Goal: Task Accomplishment & Management: Use online tool/utility

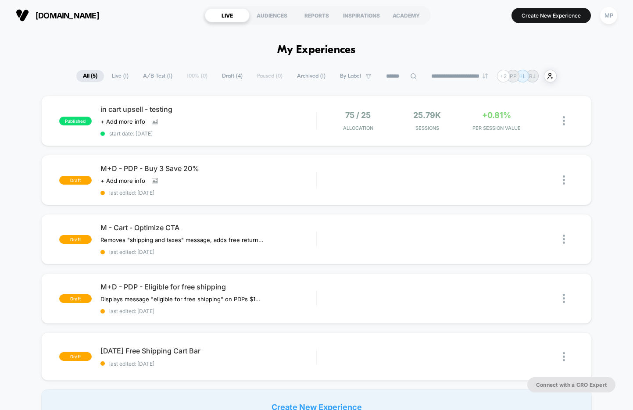
click at [157, 77] on span "A/B Test ( 1 )" at bounding box center [157, 76] width 43 height 12
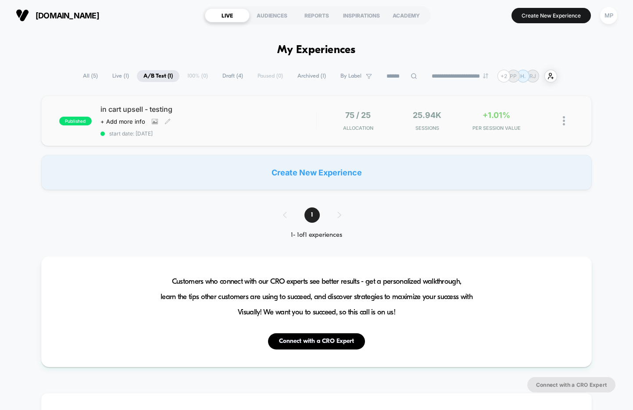
click at [263, 129] on div "in cart upsell - testing Click to view images Click to edit experience details …" at bounding box center [208, 121] width 216 height 32
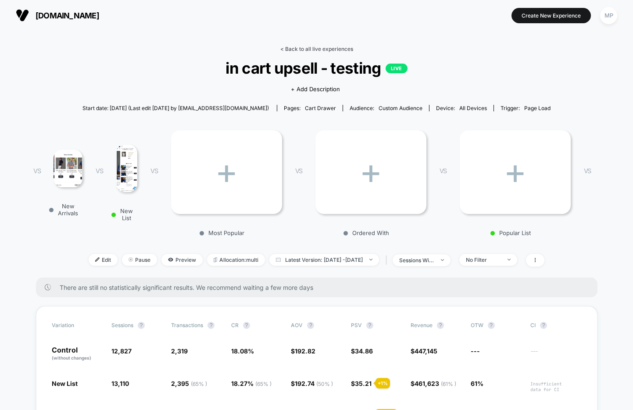
click at [295, 51] on link "< Back to all live experiences" at bounding box center [316, 49] width 73 height 7
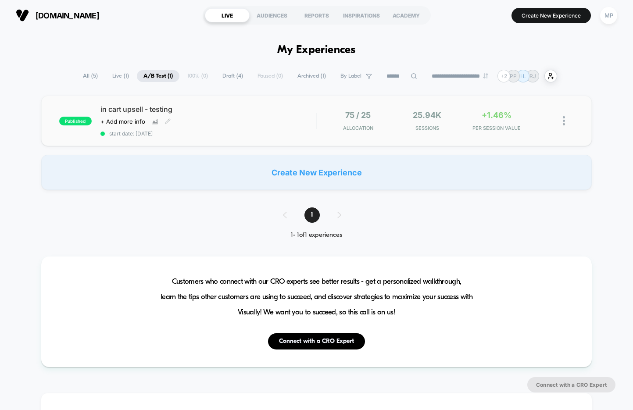
click at [220, 121] on div "Click to view images Click to edit experience details + Add more info" at bounding box center [175, 121] width 151 height 7
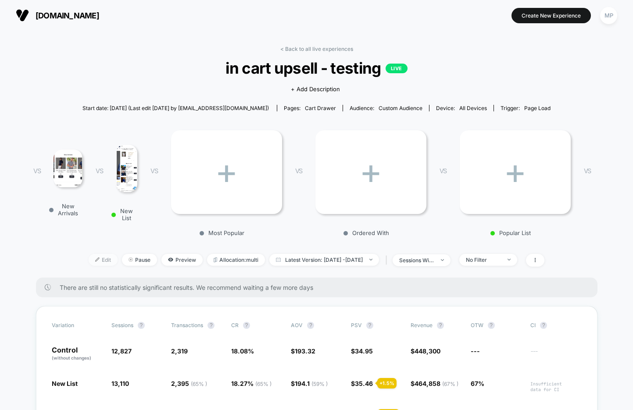
click at [95, 260] on img at bounding box center [97, 259] width 4 height 4
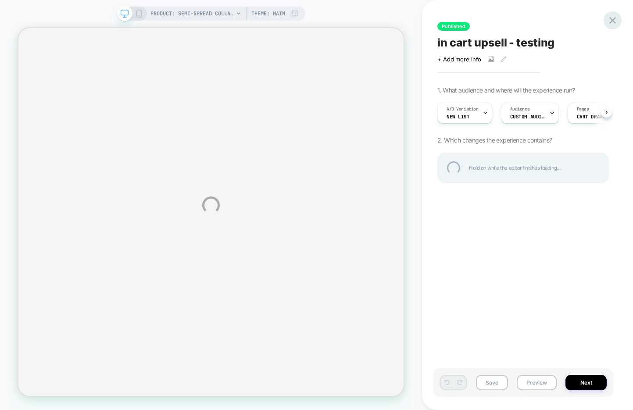
click at [608, 19] on div at bounding box center [612, 20] width 18 height 18
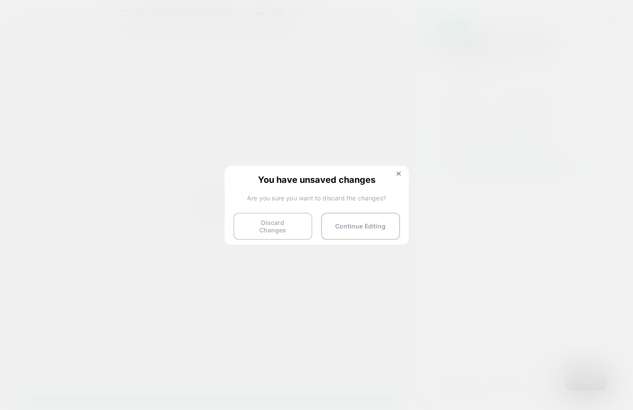
click at [249, 220] on button "Discard Changes" at bounding box center [272, 226] width 79 height 27
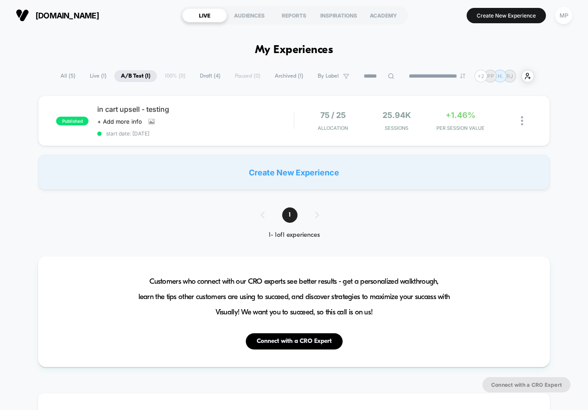
click at [199, 76] on span "Draft ( 4 )" at bounding box center [210, 76] width 34 height 12
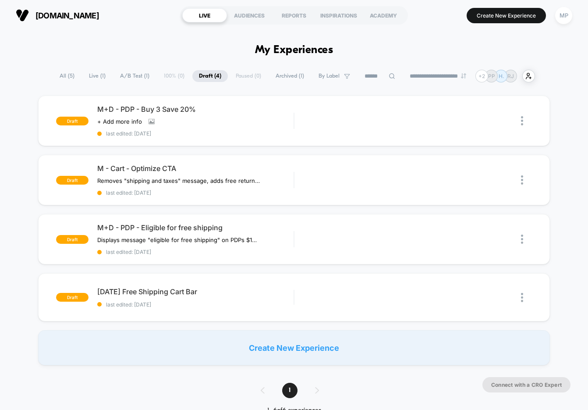
click at [122, 71] on span "A/B Test ( 1 )" at bounding box center [135, 76] width 43 height 12
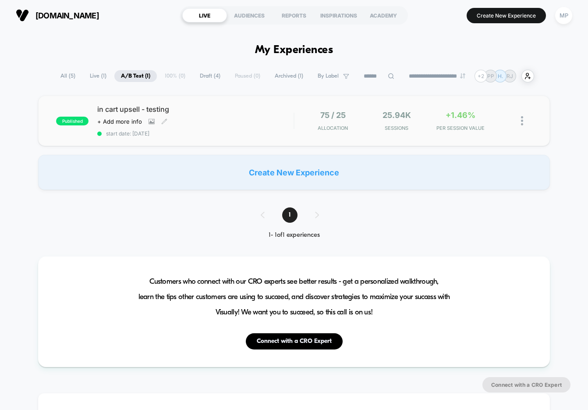
click at [190, 123] on div "Click to view images Click to edit experience details + Add more info" at bounding box center [166, 121] width 138 height 7
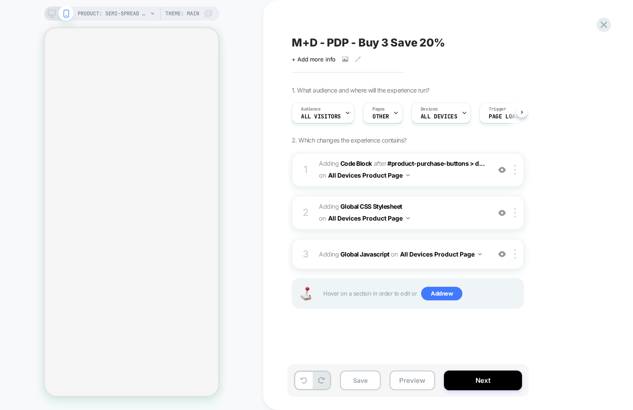
scroll to position [0, 0]
select select "**********"
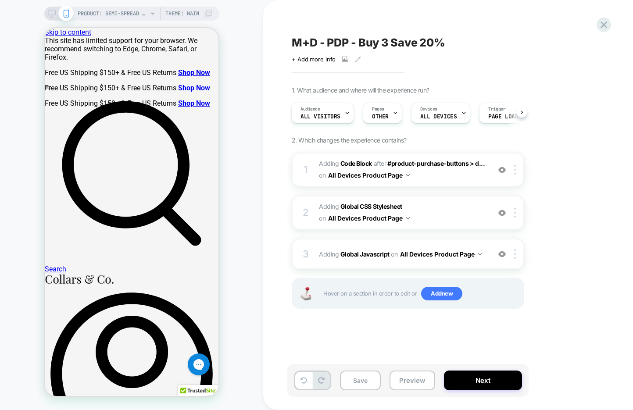
scroll to position [0, 0]
click at [404, 382] on button "Preview" at bounding box center [412, 380] width 46 height 20
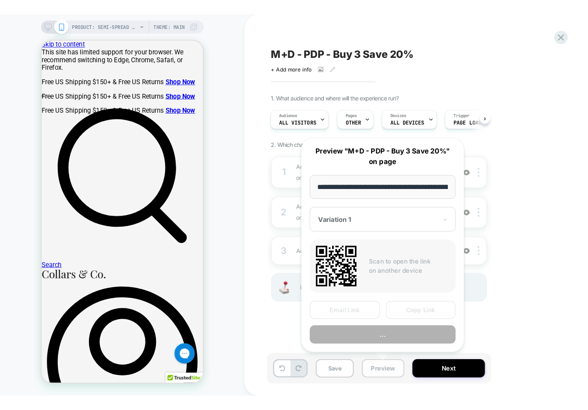
scroll to position [0, 156]
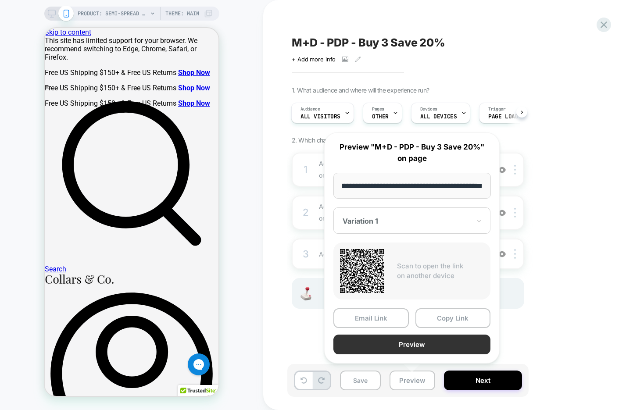
click at [398, 344] on button "Preview" at bounding box center [411, 344] width 157 height 20
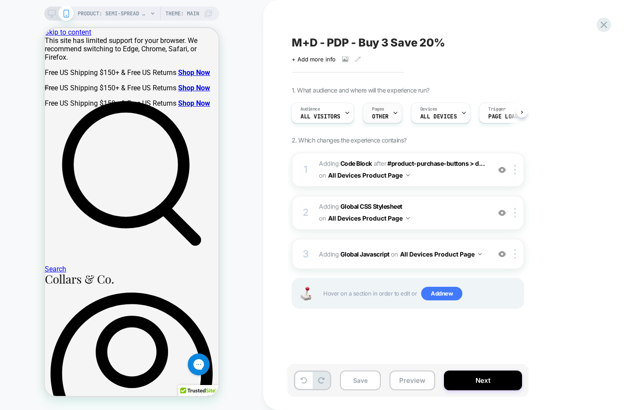
click at [382, 116] on span "OTHER" at bounding box center [380, 117] width 17 height 6
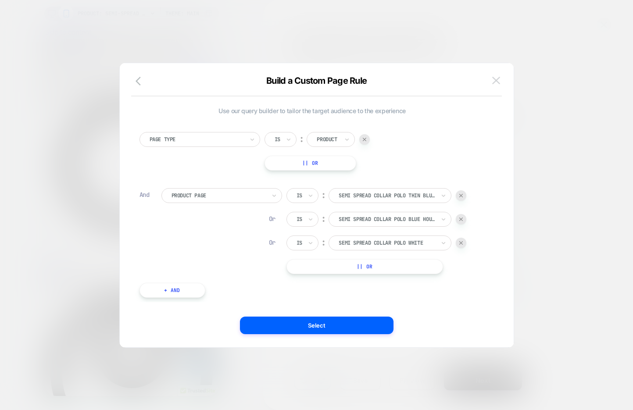
click at [494, 84] on button at bounding box center [495, 80] width 13 height 13
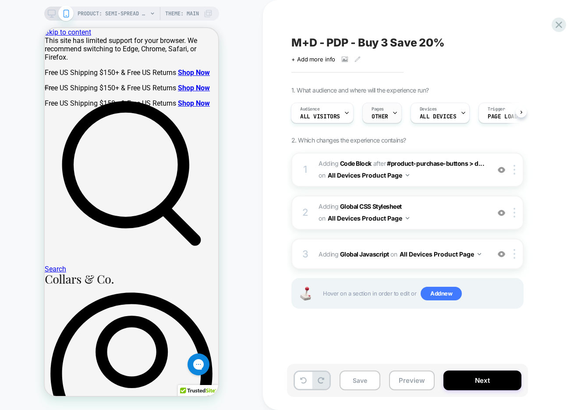
click at [390, 121] on div "Pages OTHER" at bounding box center [380, 113] width 34 height 20
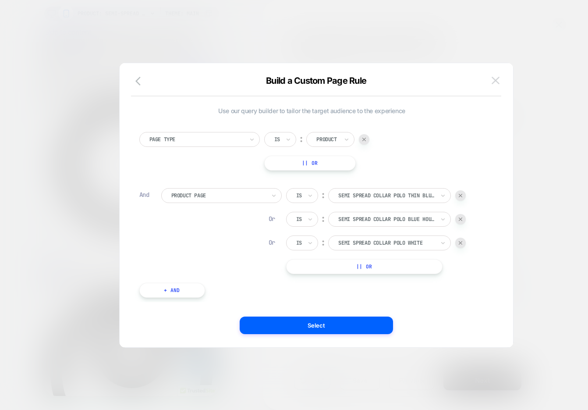
click at [495, 82] on img at bounding box center [496, 80] width 8 height 7
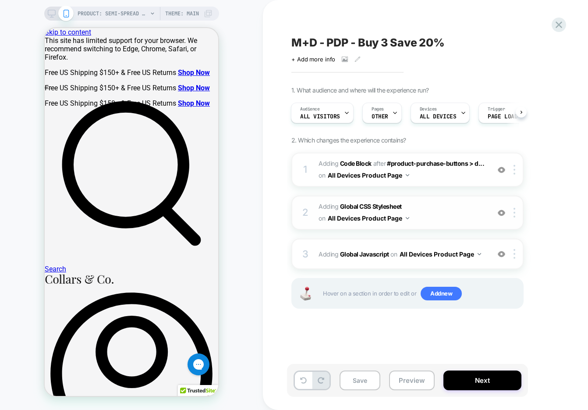
click at [439, 218] on span "Adding Global CSS Stylesheet on All Devices Product Page" at bounding box center [402, 213] width 167 height 24
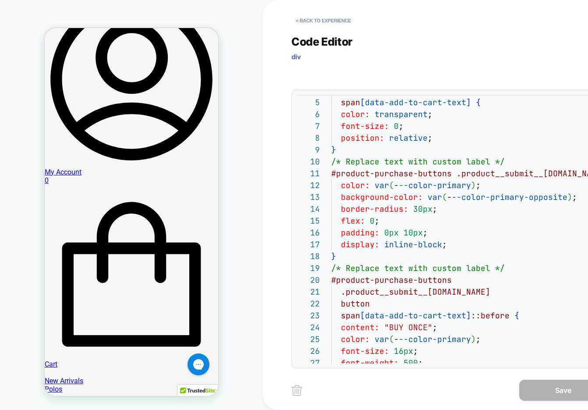
scroll to position [294, 0]
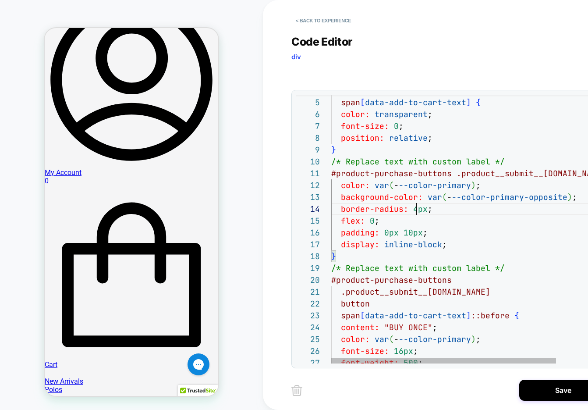
scroll to position [36, 85]
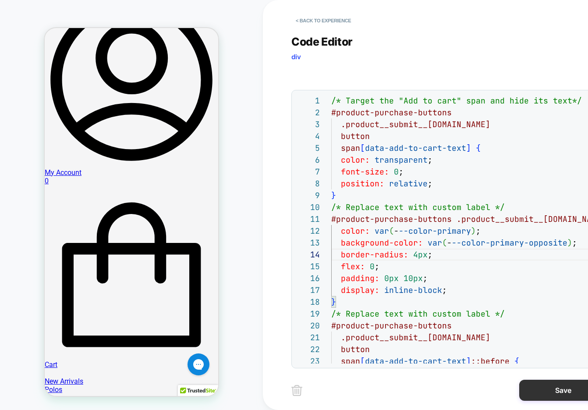
type textarea "**********"
click at [537, 393] on button "Save" at bounding box center [563, 390] width 88 height 21
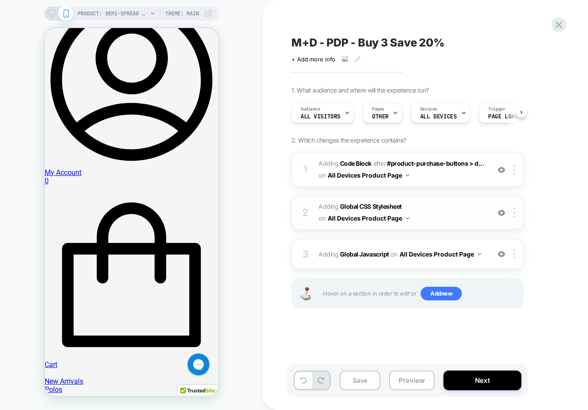
scroll to position [0, 0]
click at [433, 174] on span "Adding Code Block AFTER #product-purchase-buttons > d... #product-purchase-butt…" at bounding box center [402, 170] width 167 height 24
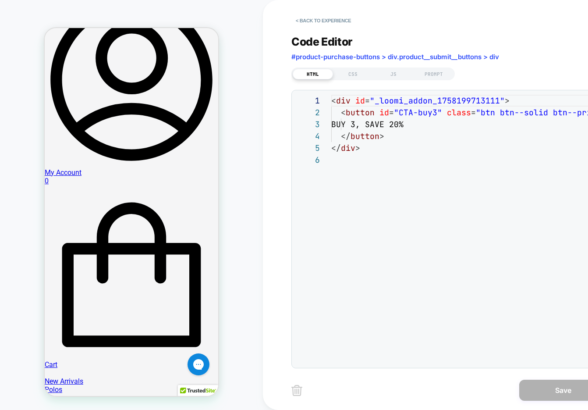
scroll to position [59, 0]
click at [352, 71] on div "CSS" at bounding box center [353, 74] width 40 height 11
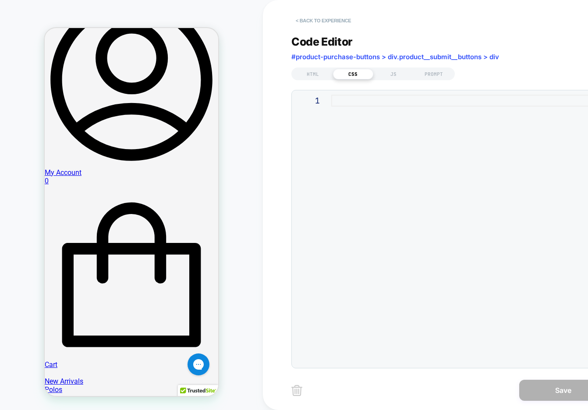
click at [326, 20] on button "< Back to experience" at bounding box center [324, 21] width 64 height 14
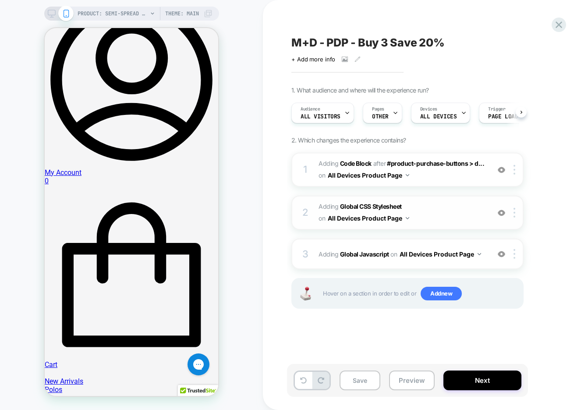
scroll to position [0, 0]
click at [435, 217] on span "Adding Global CSS Stylesheet on All Devices Product Page" at bounding box center [402, 213] width 167 height 24
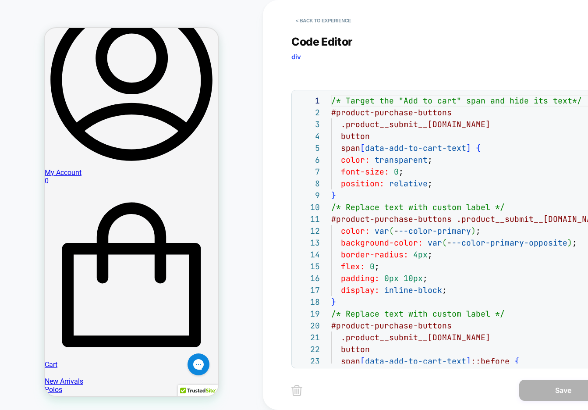
scroll to position [118, 0]
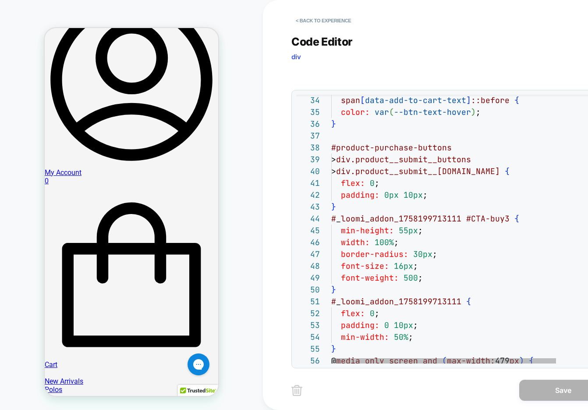
click at [420, 252] on div "span [ data-add-to-cart-text ] ::before { color: var ( --btn-text-hover ) ; } #…" at bounding box center [490, 235] width 319 height 1062
click at [404, 268] on div "span [ data-add-to-cart-text ] ::before { color: var ( --btn-text-hover ) ; } #…" at bounding box center [490, 235] width 319 height 1062
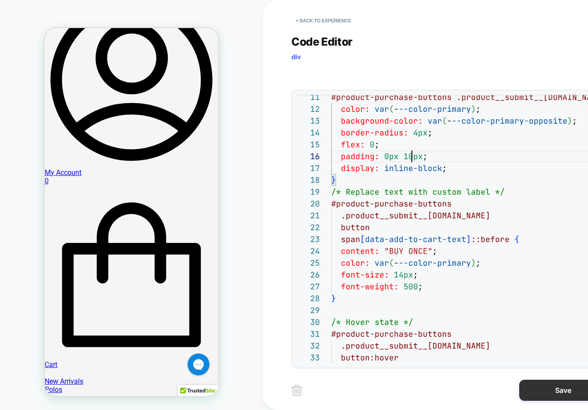
type textarea "**********"
click at [543, 392] on button "Save" at bounding box center [563, 390] width 88 height 21
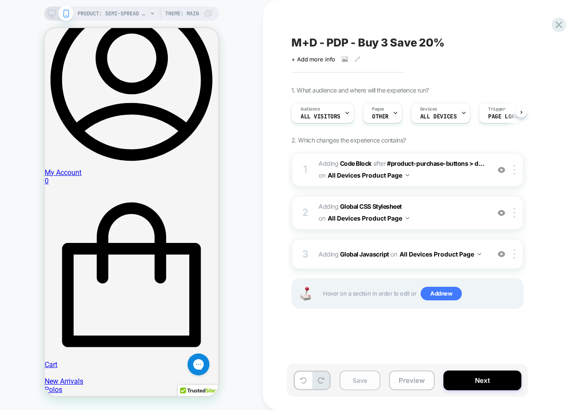
scroll to position [0, 0]
click at [361, 384] on button "Save" at bounding box center [360, 380] width 41 height 20
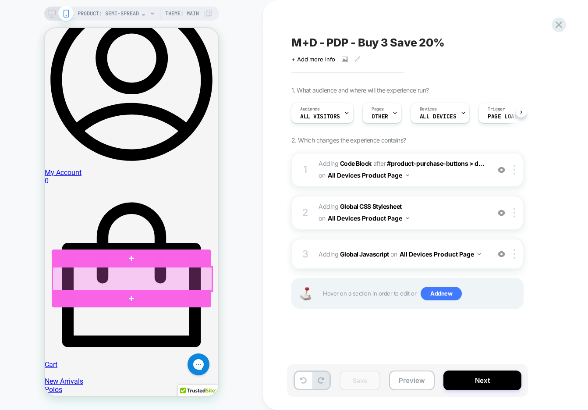
click at [179, 279] on div at bounding box center [133, 279] width 160 height 24
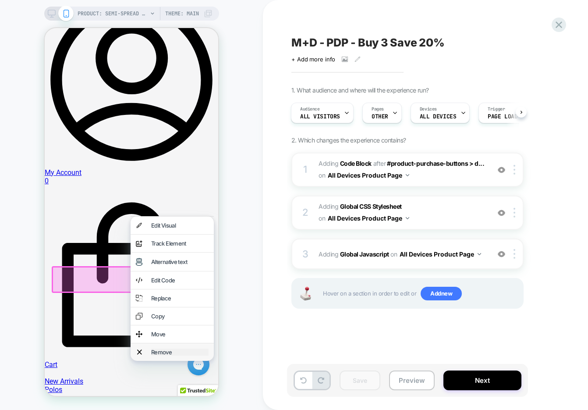
click at [164, 348] on div "Remove" at bounding box center [179, 351] width 57 height 7
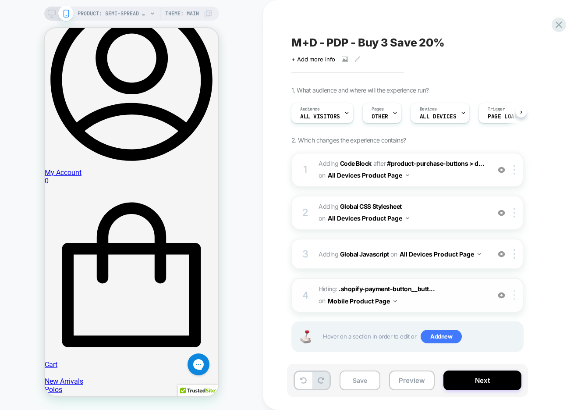
click at [515, 295] on img at bounding box center [515, 295] width 2 height 10
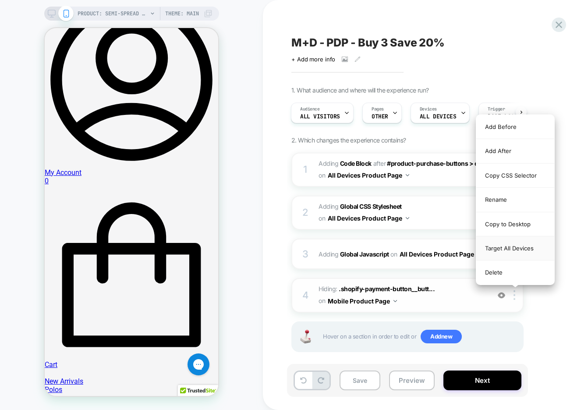
click at [522, 252] on div "Target All Devices" at bounding box center [515, 248] width 78 height 24
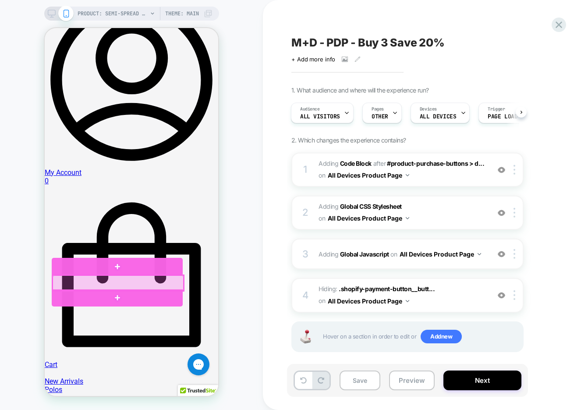
click at [114, 283] on div at bounding box center [118, 282] width 131 height 15
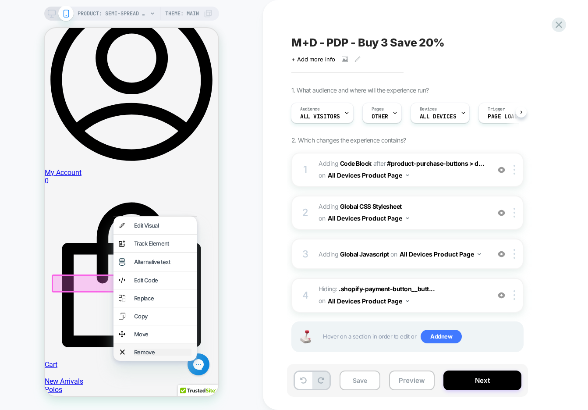
click at [142, 348] on div "Remove" at bounding box center [162, 351] width 57 height 7
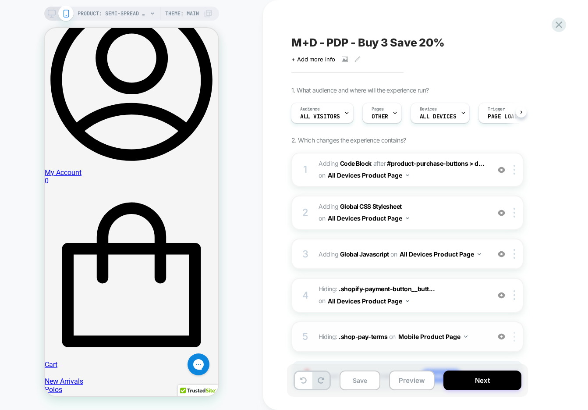
click at [516, 335] on div at bounding box center [516, 337] width 14 height 10
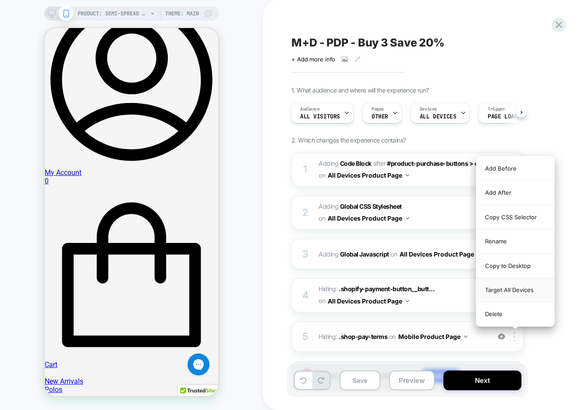
click at [516, 291] on div "Target All Devices" at bounding box center [515, 290] width 78 height 24
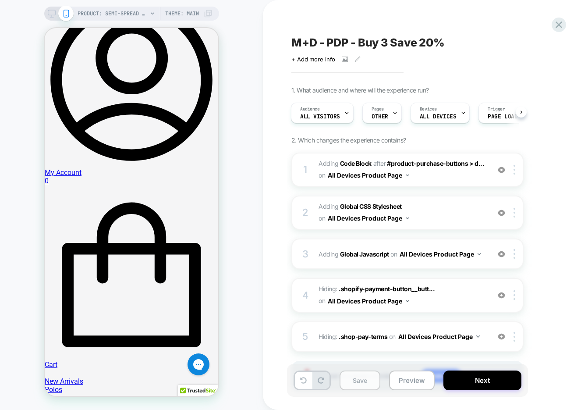
click at [364, 388] on button "Save" at bounding box center [360, 380] width 41 height 20
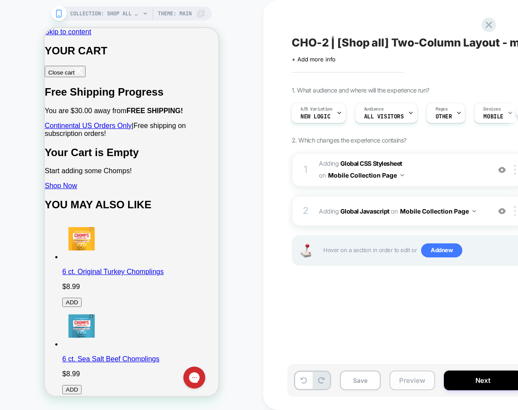
click at [414, 375] on button "Preview" at bounding box center [412, 380] width 46 height 20
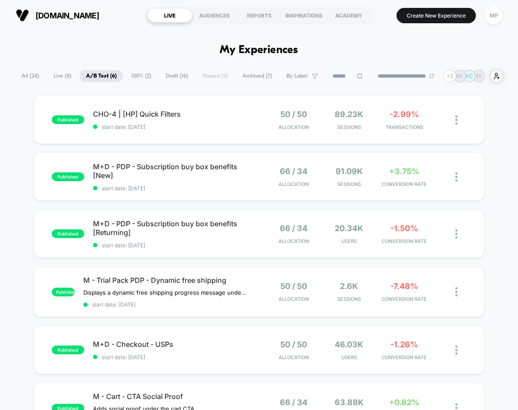
click at [174, 76] on span "Draft ( 16 )" at bounding box center [177, 76] width 36 height 12
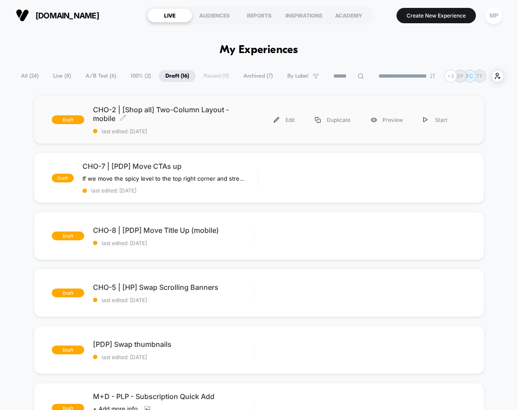
click at [199, 127] on div "CHO-2 | [Shop all] Two-Column Layout - mobile Click to edit experience details …" at bounding box center [173, 119] width 161 height 29
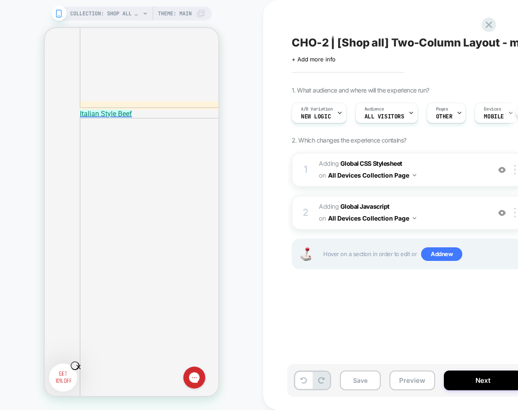
scroll to position [0, 0]
click at [407, 384] on button "Preview" at bounding box center [412, 380] width 46 height 20
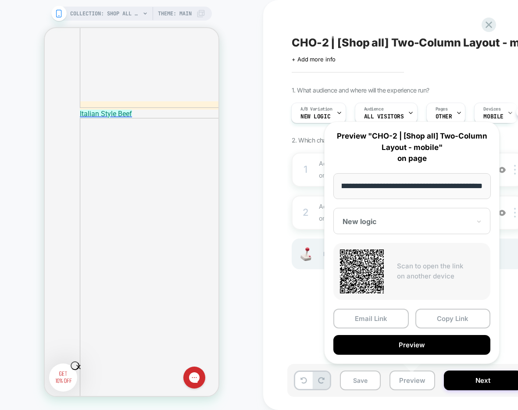
scroll to position [0, 0]
click at [401, 381] on button "Preview" at bounding box center [412, 380] width 46 height 20
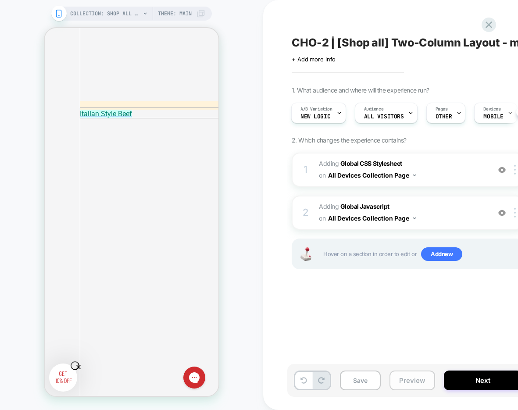
click at [401, 381] on button "Preview" at bounding box center [412, 380] width 46 height 20
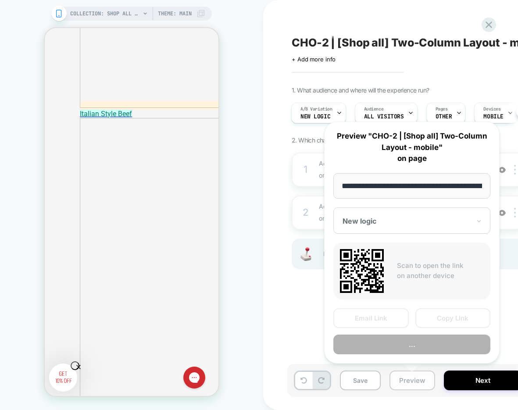
scroll to position [0, 50]
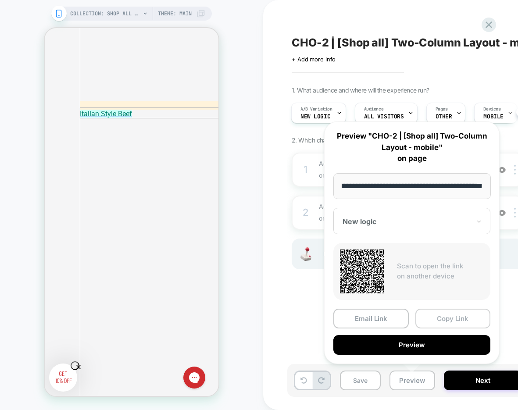
click at [453, 318] on button "Copy Link" at bounding box center [452, 319] width 75 height 20
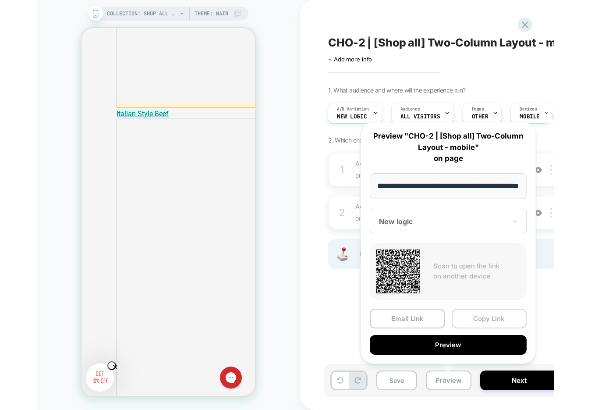
scroll to position [0, 0]
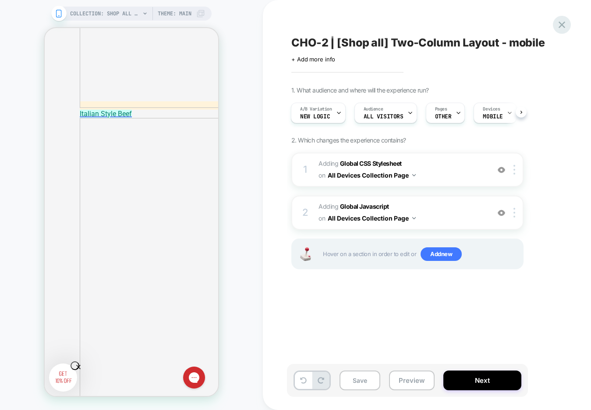
click at [517, 25] on icon at bounding box center [562, 25] width 12 height 12
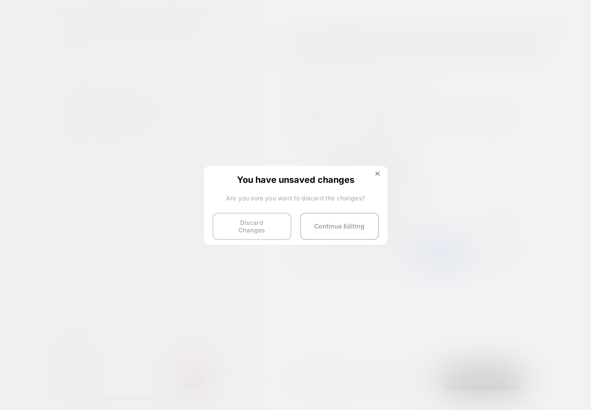
click at [255, 224] on button "Discard Changes" at bounding box center [252, 226] width 79 height 27
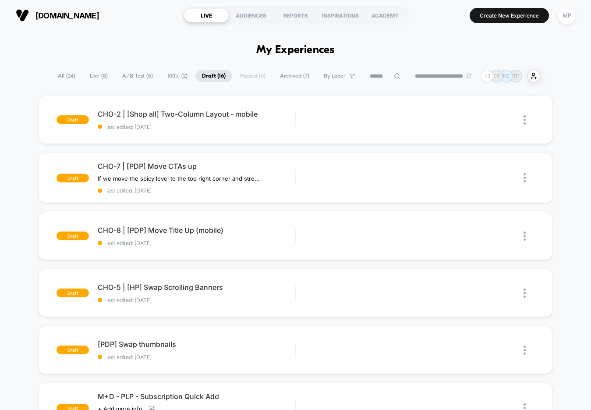
click at [123, 73] on span "A/B Test ( 6 )" at bounding box center [138, 76] width 44 height 12
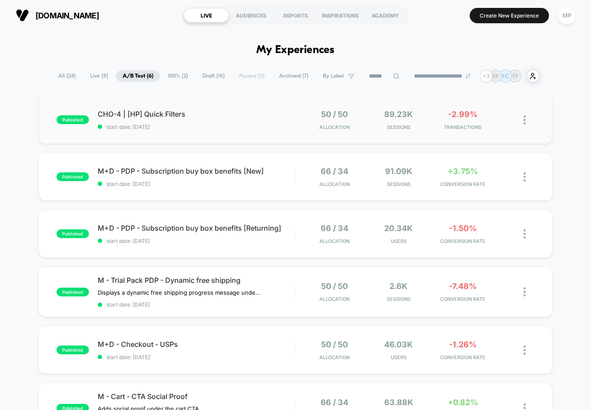
click at [185, 137] on div "published CHO-4 | [HP] Quick Filters start date: 9/17/2025 50 / 50 Allocation 8…" at bounding box center [296, 120] width 515 height 48
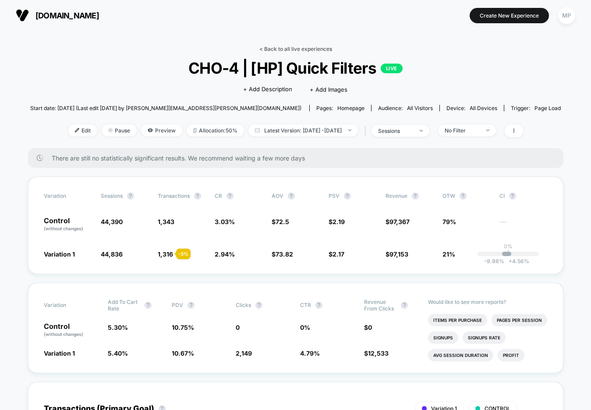
click at [285, 47] on link "< Back to all live experiences" at bounding box center [296, 49] width 73 height 7
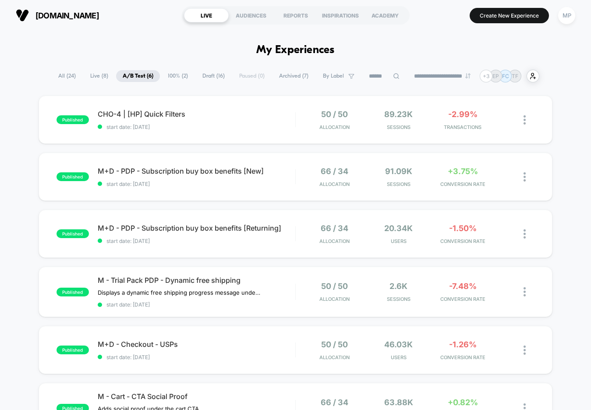
click at [199, 75] on span "Draft ( 16 )" at bounding box center [214, 76] width 36 height 12
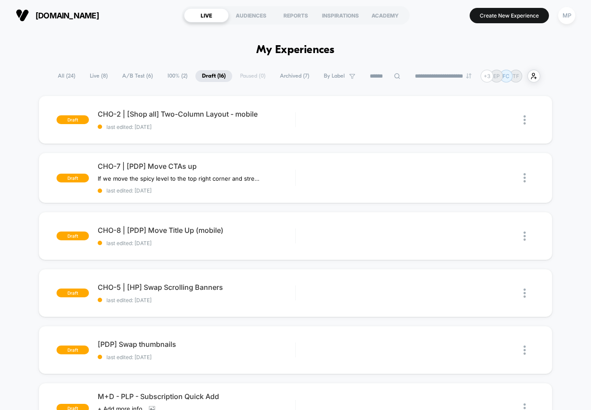
click at [136, 79] on span "A/B Test ( 6 )" at bounding box center [138, 76] width 44 height 12
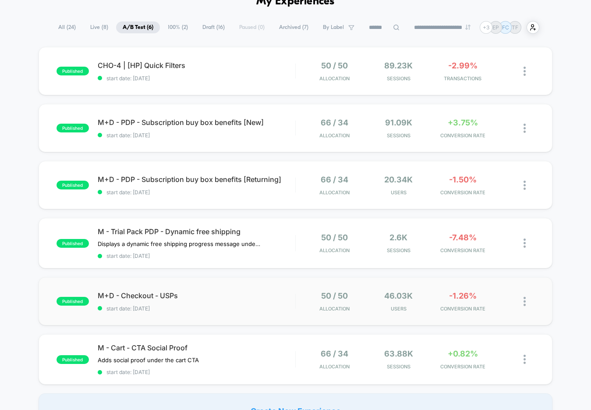
scroll to position [57, 0]
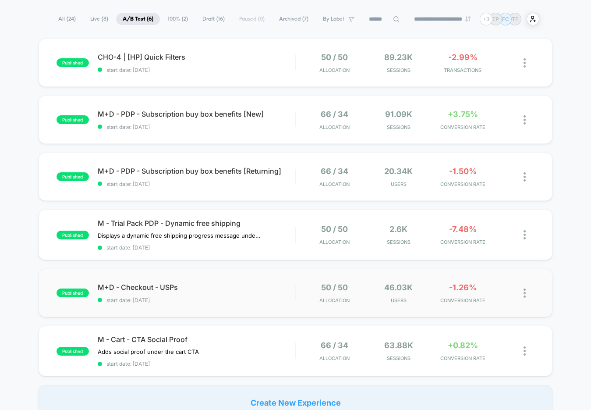
click at [201, 303] on div "published M+D - Checkout - USPs start date: 7/4/2025 50 / 50 Allocation 46.03k …" at bounding box center [296, 293] width 515 height 48
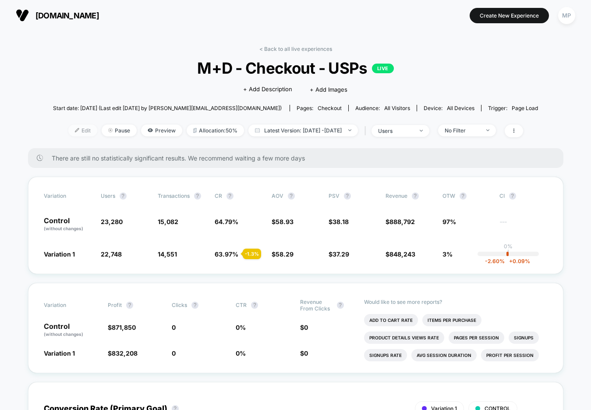
click at [71, 127] on span "Edit" at bounding box center [82, 130] width 29 height 12
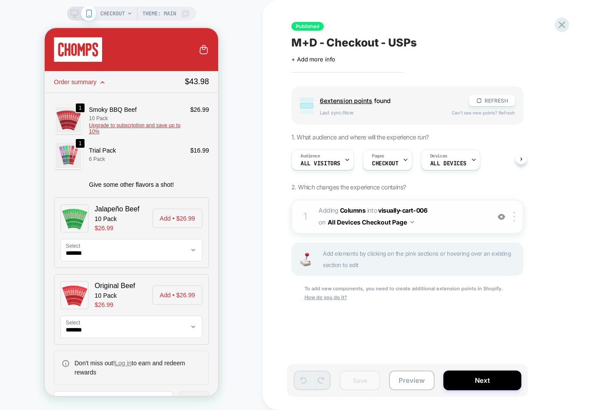
click at [497, 213] on div at bounding box center [501, 217] width 14 height 10
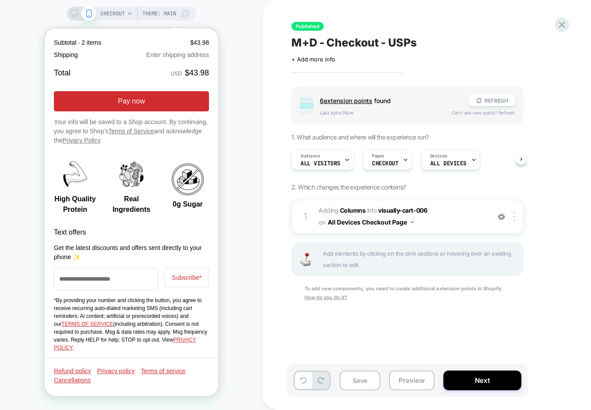
scroll to position [1882, 0]
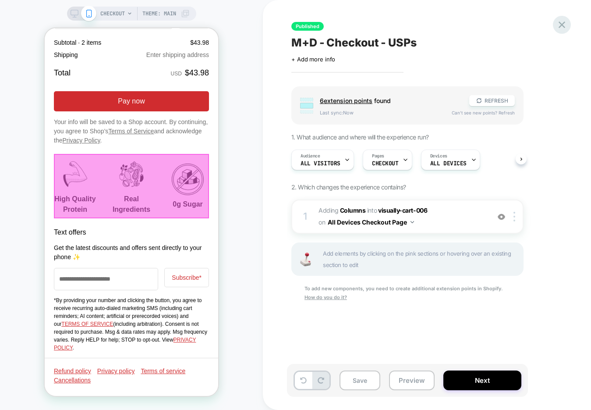
click at [517, 23] on icon at bounding box center [562, 25] width 12 height 12
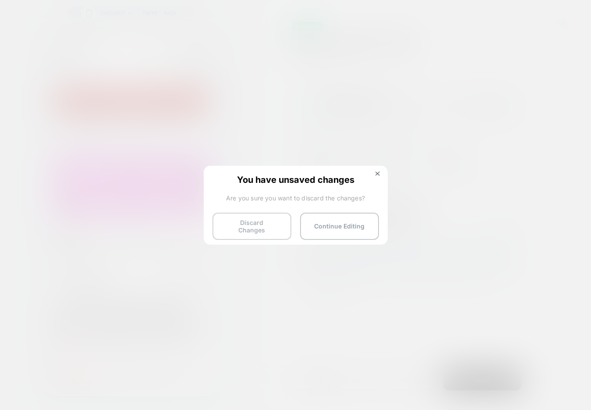
click at [214, 226] on button "Discard Changes" at bounding box center [252, 226] width 79 height 27
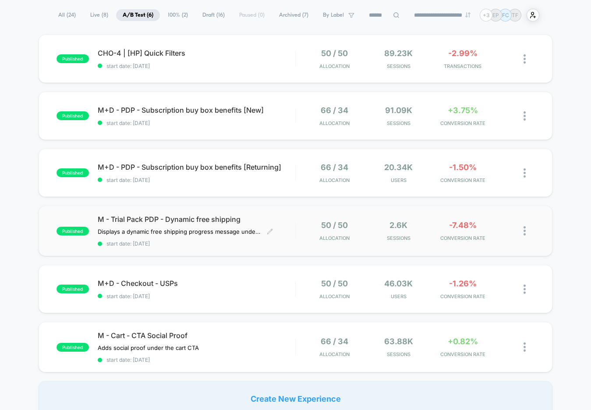
scroll to position [72, 0]
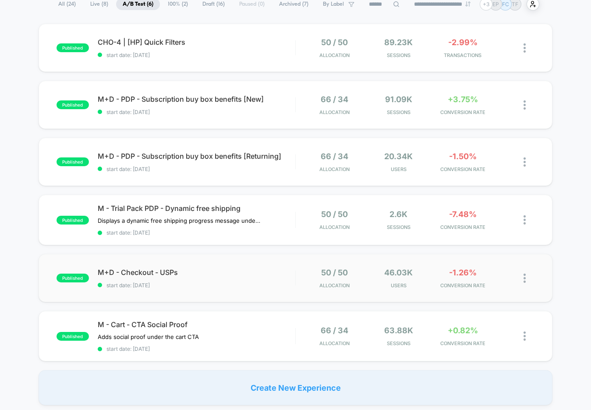
click at [200, 294] on div "published M+D - Checkout - USPs start date: 7/4/2025 50 / 50 Allocation 46.03k …" at bounding box center [296, 278] width 515 height 48
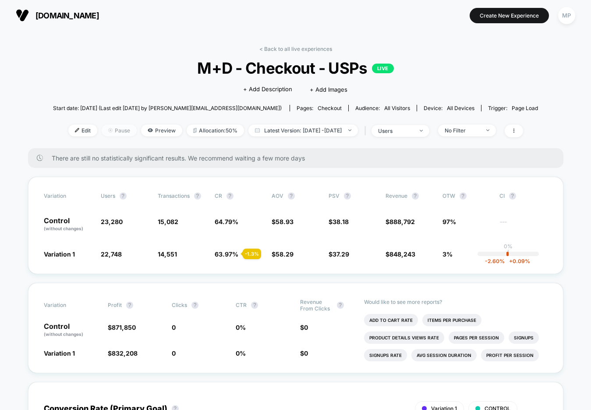
click at [107, 134] on span "Pause" at bounding box center [119, 130] width 35 height 12
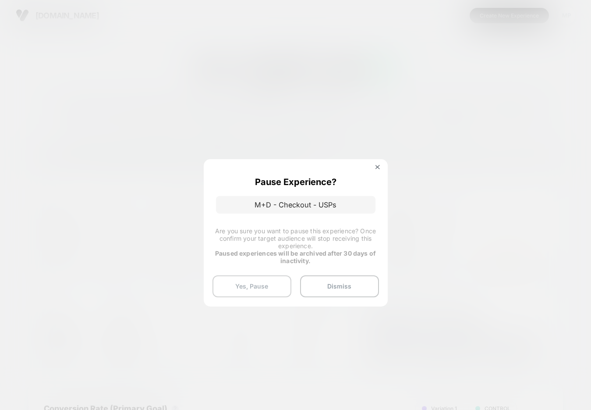
click at [263, 284] on button "Yes, Pause" at bounding box center [252, 286] width 79 height 22
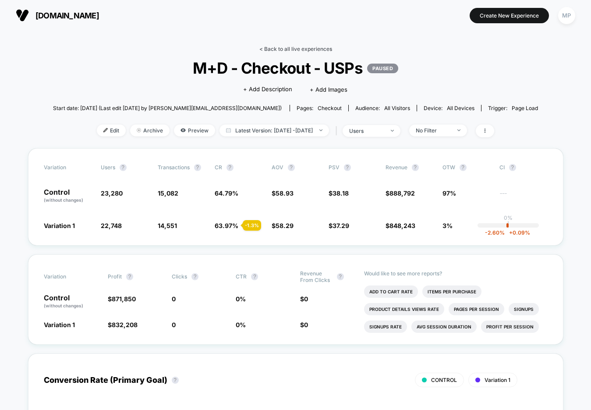
click at [286, 50] on link "< Back to all live experiences" at bounding box center [296, 49] width 73 height 7
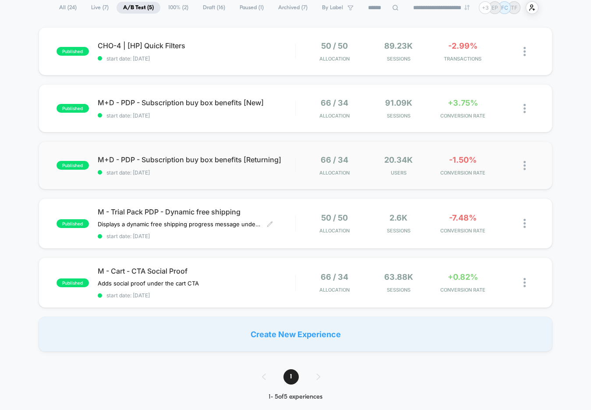
scroll to position [72, 0]
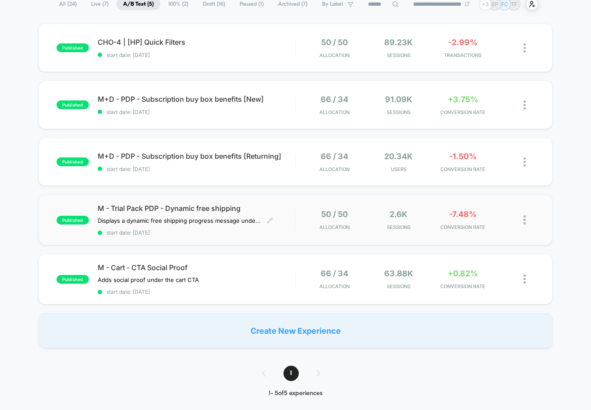
click at [196, 234] on span "start date: 8/6/2025" at bounding box center [197, 232] width 198 height 7
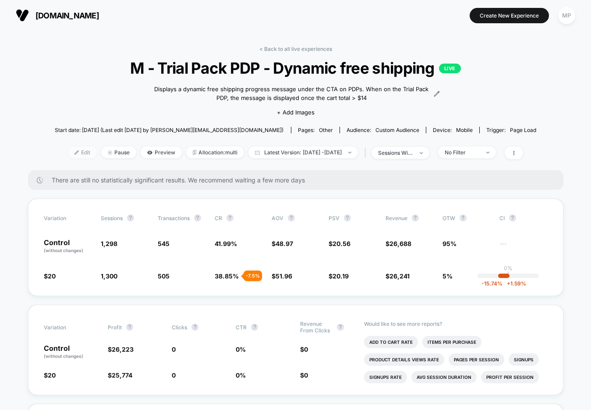
click at [69, 149] on span "Edit" at bounding box center [82, 152] width 29 height 12
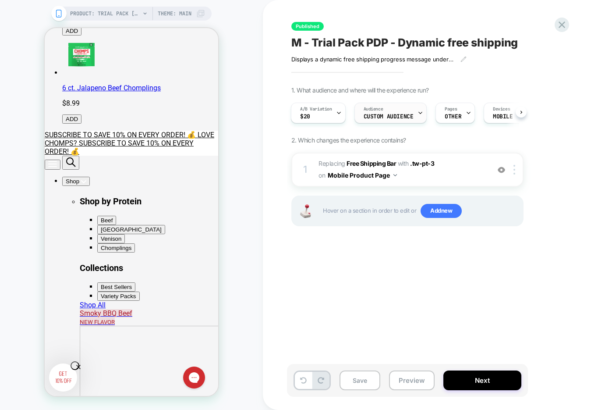
click at [412, 119] on span "Custom Audience" at bounding box center [389, 117] width 50 height 6
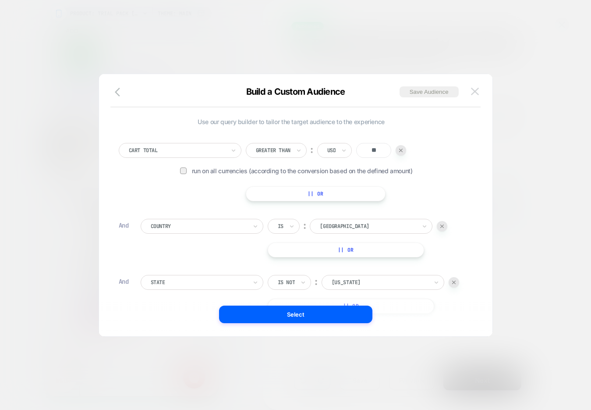
click at [477, 91] on img at bounding box center [475, 91] width 8 height 7
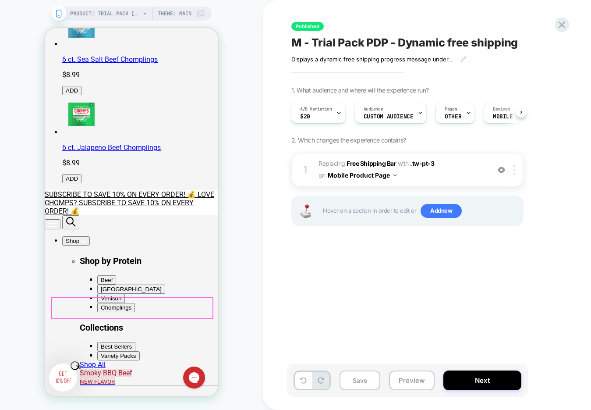
scroll to position [302, 0]
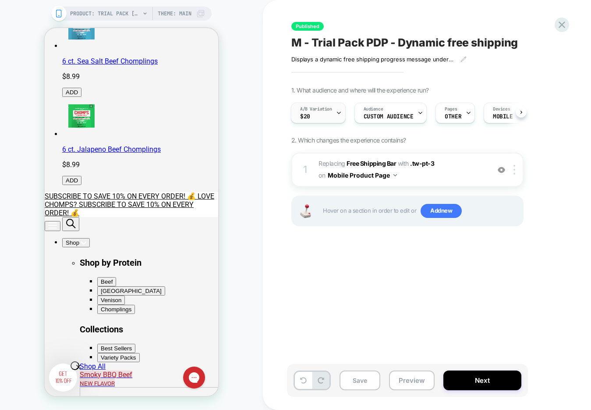
click at [341, 116] on div at bounding box center [339, 113] width 6 height 20
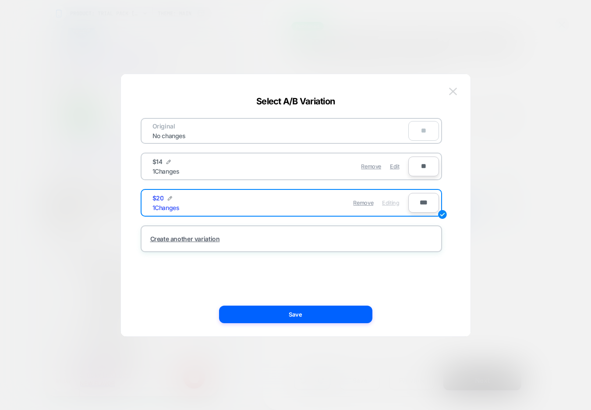
click at [451, 93] on img at bounding box center [453, 91] width 8 height 7
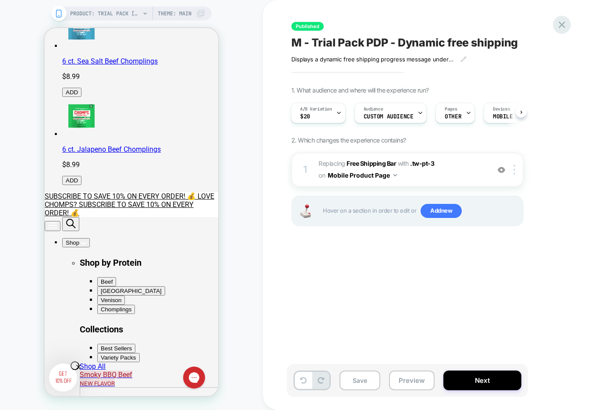
click at [517, 29] on icon at bounding box center [562, 25] width 12 height 12
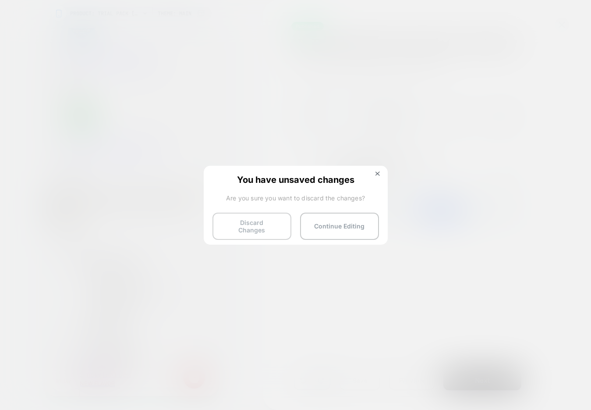
click at [250, 227] on button "Discard Changes" at bounding box center [252, 226] width 79 height 27
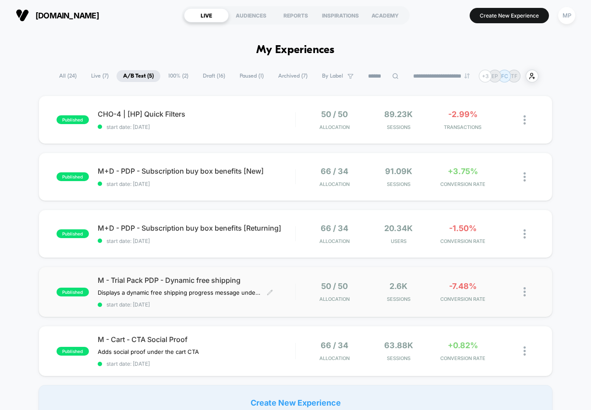
click at [203, 302] on span "start date: 8/6/2025" at bounding box center [197, 304] width 198 height 7
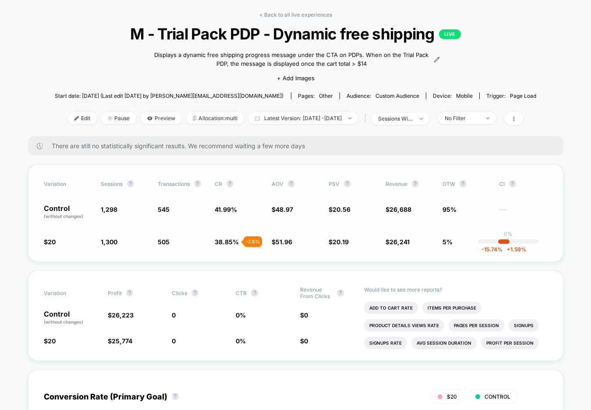
scroll to position [33, 0]
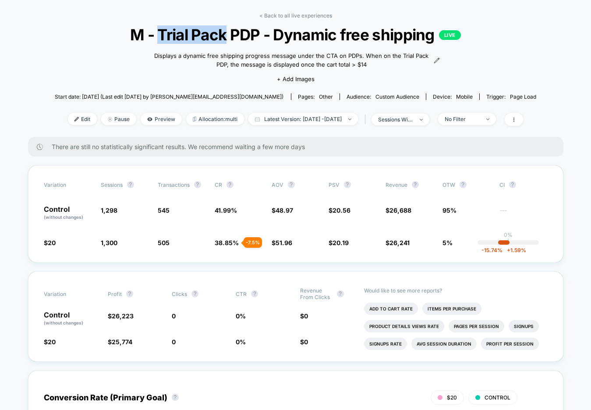
drag, startPoint x: 161, startPoint y: 35, endPoint x: 225, endPoint y: 38, distance: 64.1
click at [225, 38] on span "M - Trial Pack PDP - Dynamic free shipping LIVE" at bounding box center [296, 34] width 434 height 18
click at [114, 65] on div "< Back to all live experiences M - Trial Pack PDP - Dynamic free shipping LIVE …" at bounding box center [296, 74] width 482 height 124
click at [102, 121] on span "Pause" at bounding box center [118, 119] width 35 height 12
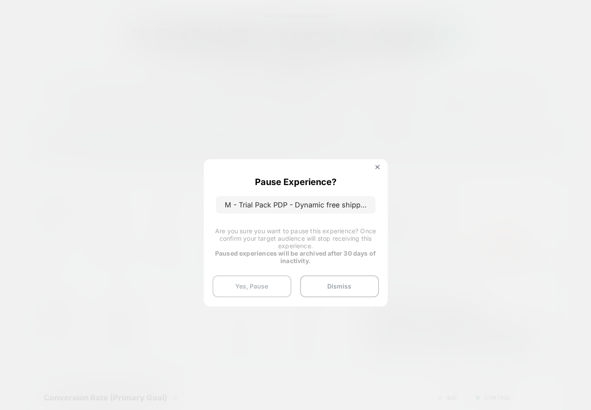
click at [243, 281] on button "Yes, Pause" at bounding box center [252, 286] width 79 height 22
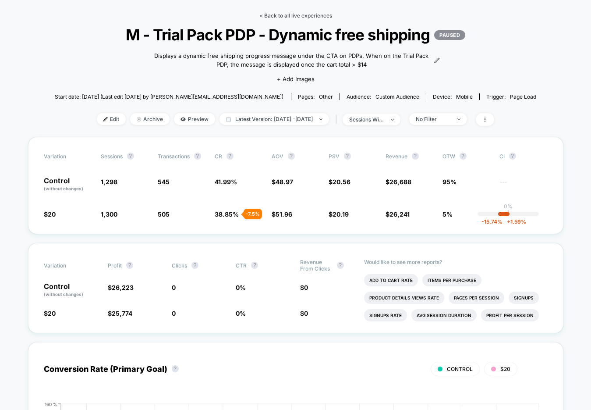
click at [299, 18] on link "< Back to all live experiences" at bounding box center [296, 15] width 73 height 7
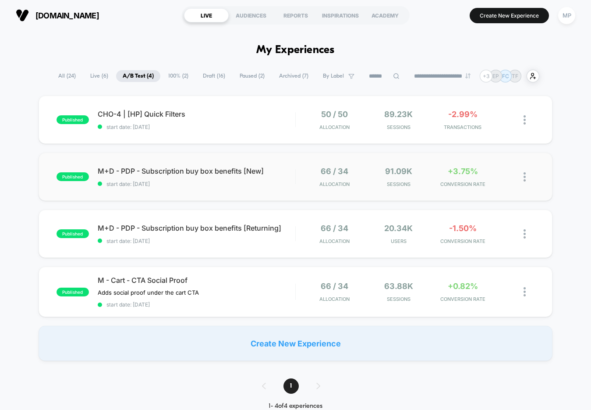
click at [201, 191] on div "published M+D - PDP - Subscription buy box benefits [New] start date: 8/6/2025 …" at bounding box center [296, 177] width 515 height 48
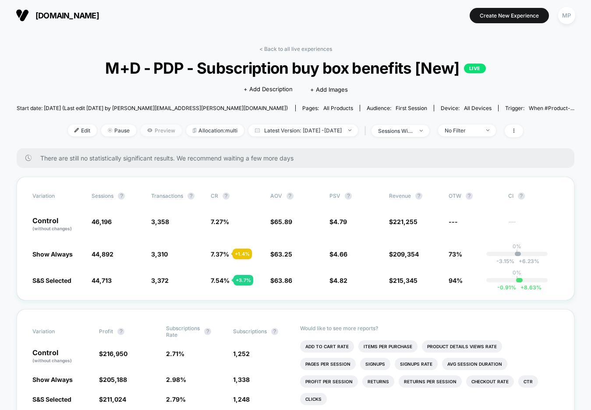
click at [154, 131] on span "Preview" at bounding box center [161, 130] width 41 height 12
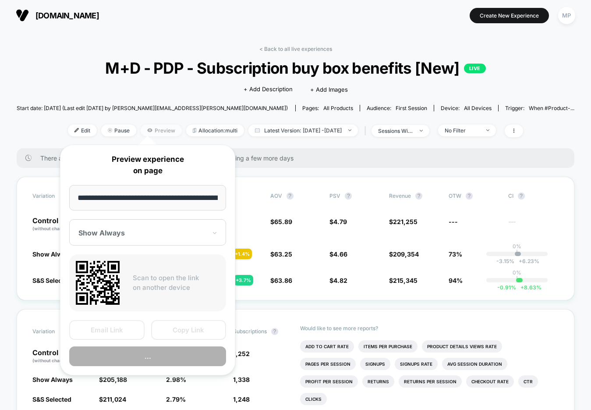
scroll to position [0, 107]
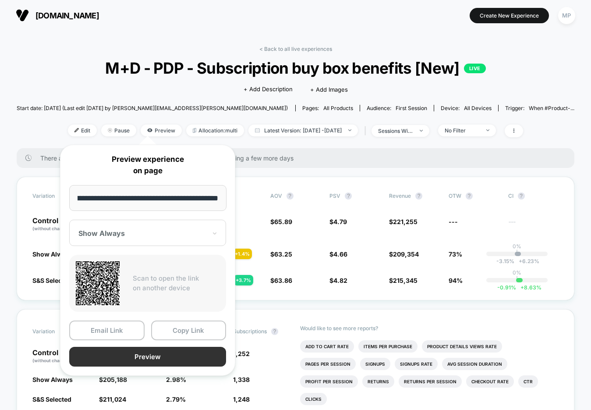
click at [184, 356] on button "Preview" at bounding box center [147, 357] width 157 height 20
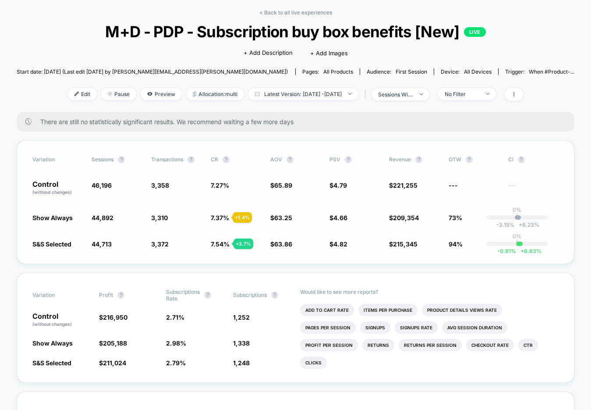
scroll to position [38, 0]
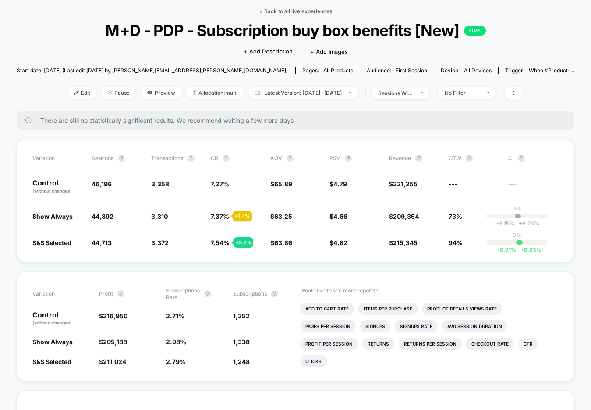
click at [278, 11] on link "< Back to all live experiences" at bounding box center [296, 11] width 73 height 7
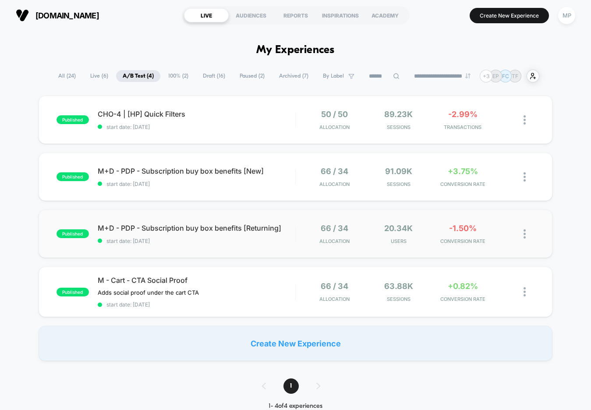
click at [225, 244] on div "published M+D - PDP - Subscription buy box benefits [Returning] start date: 8/6…" at bounding box center [296, 234] width 515 height 48
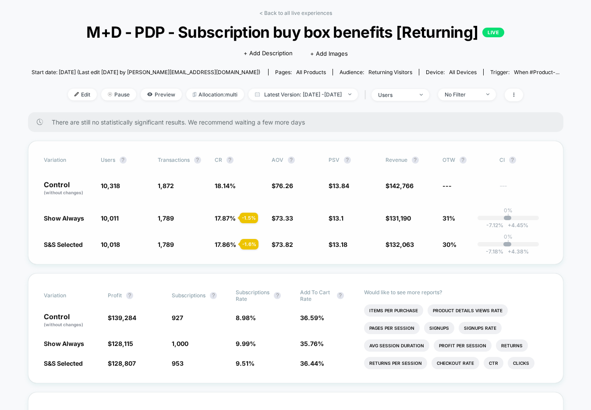
scroll to position [37, 0]
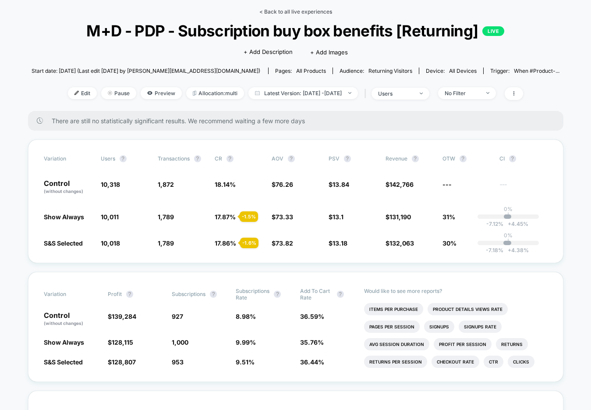
click at [310, 13] on link "< Back to all live experiences" at bounding box center [296, 11] width 73 height 7
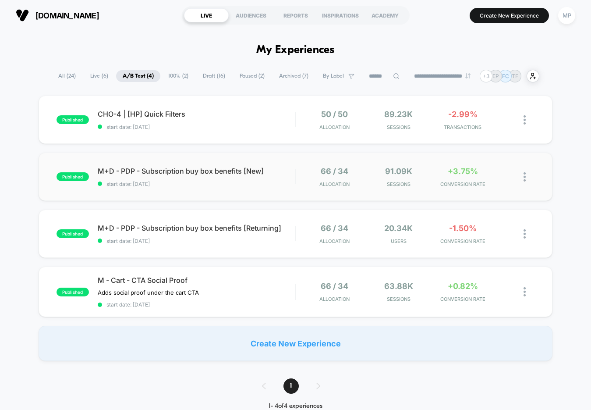
click at [229, 196] on div "published M+D - PDP - Subscription buy box benefits [New] start date: 8/6/2025 …" at bounding box center [296, 177] width 515 height 48
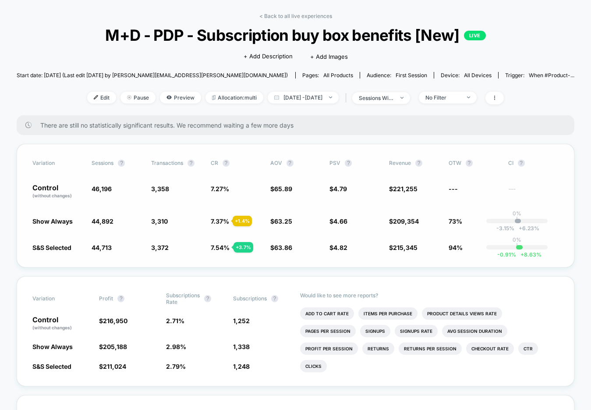
scroll to position [34, 0]
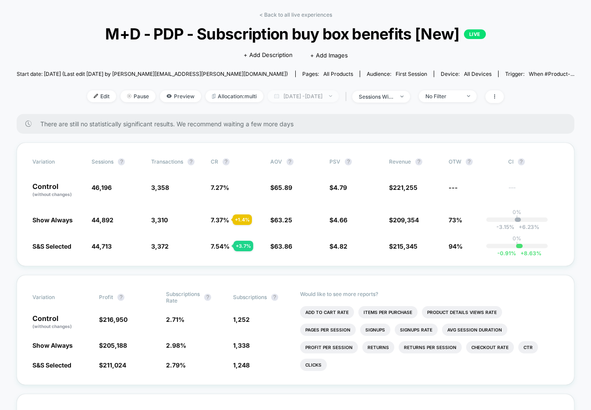
click at [296, 98] on span "Aug 6, 2025 - Oct 1, 2025" at bounding box center [303, 96] width 71 height 12
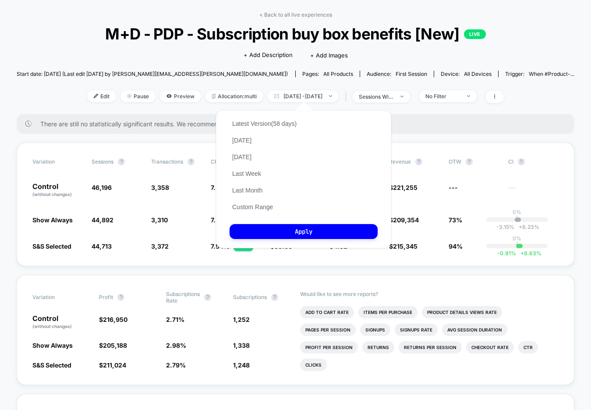
click at [393, 53] on div "Click to edit experience details + Add Description + Add Images" at bounding box center [295, 54] width 335 height 23
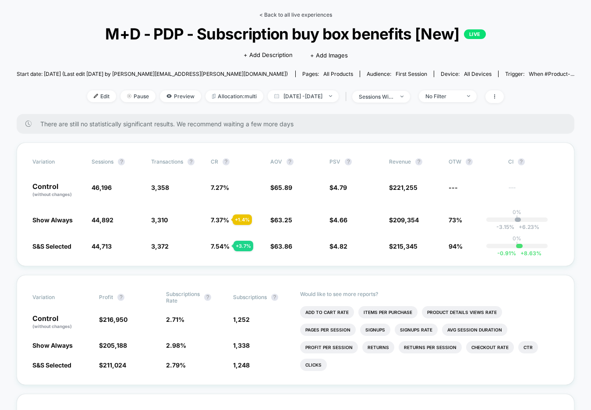
click at [288, 15] on link "< Back to all live experiences" at bounding box center [296, 14] width 73 height 7
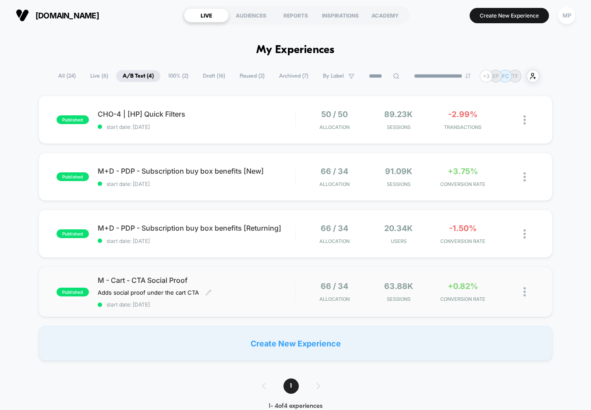
click at [233, 304] on span "start date: 6/26/2025" at bounding box center [197, 304] width 198 height 7
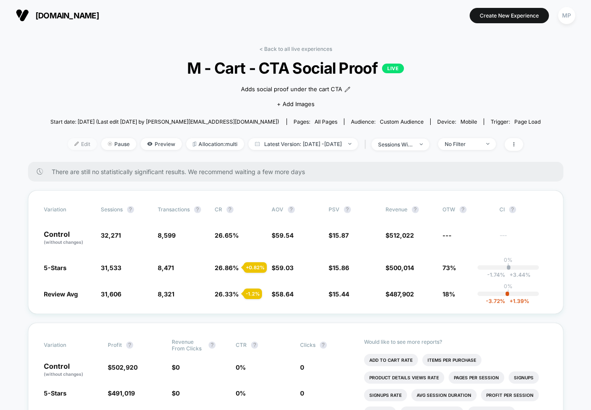
click at [68, 143] on span "Edit" at bounding box center [82, 144] width 29 height 12
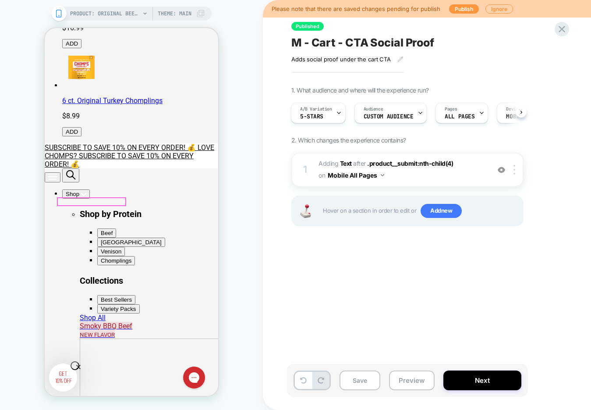
scroll to position [353, 0]
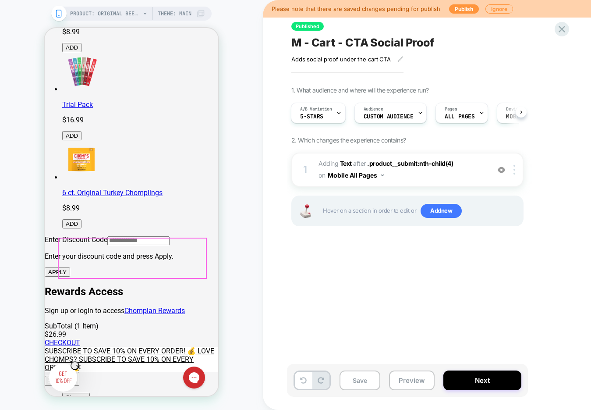
scroll to position [117, 0]
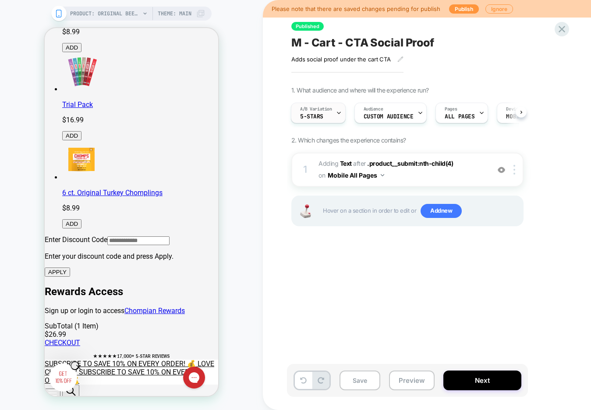
click at [336, 110] on div "A/B Variation 5-Stars" at bounding box center [318, 113] width 55 height 21
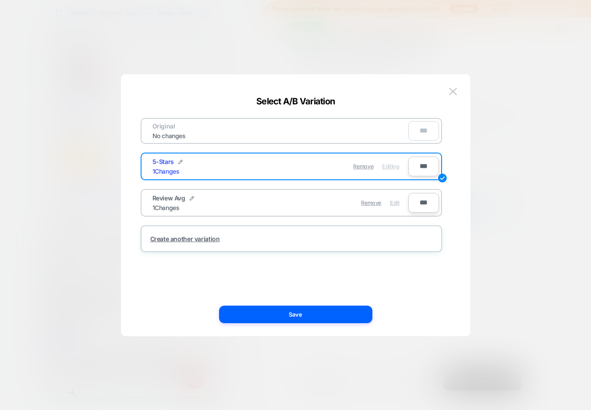
click at [395, 203] on span "Edit" at bounding box center [394, 202] width 9 height 7
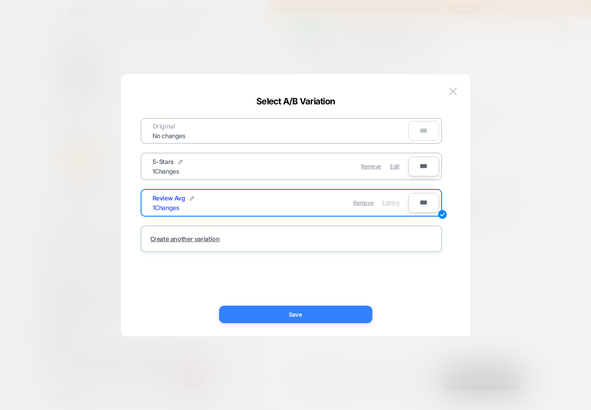
click at [292, 315] on button "Save" at bounding box center [295, 315] width 153 height 18
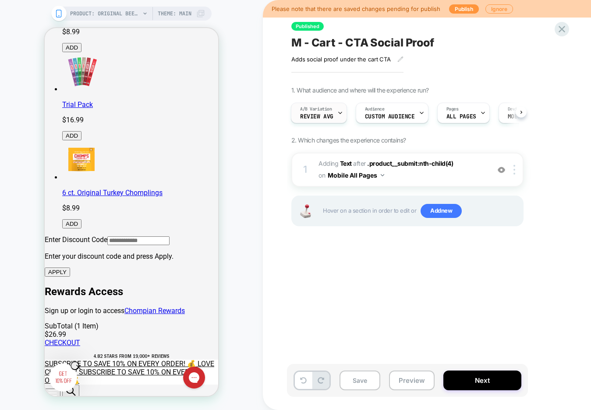
click at [342, 110] on icon at bounding box center [341, 113] width 6 height 6
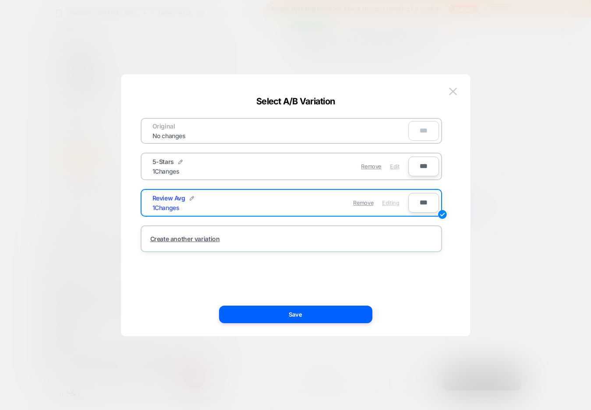
click at [396, 167] on span "Edit" at bounding box center [394, 166] width 9 height 7
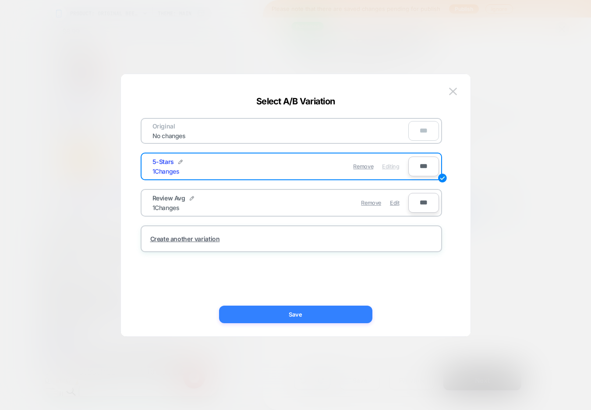
click at [324, 315] on button "Save" at bounding box center [295, 315] width 153 height 18
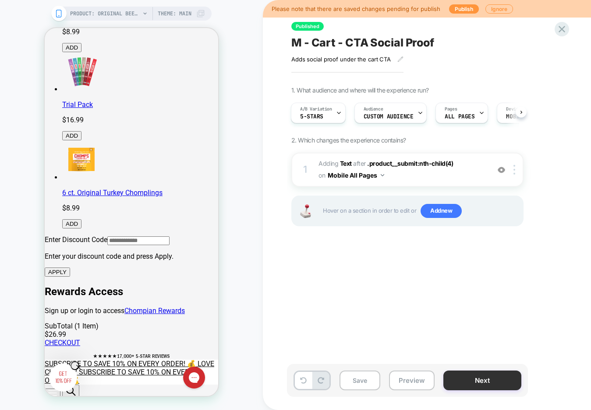
click at [473, 379] on button "Next" at bounding box center [483, 380] width 78 height 20
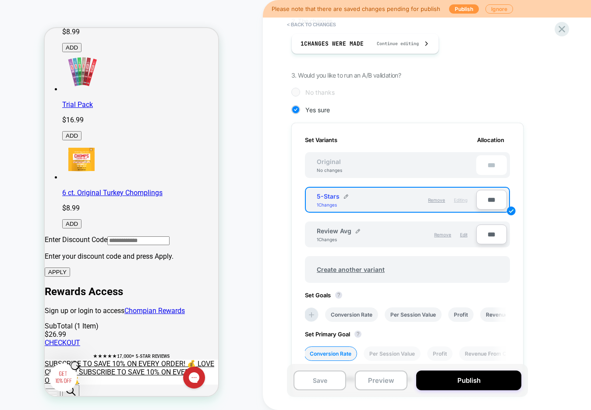
scroll to position [169, 0]
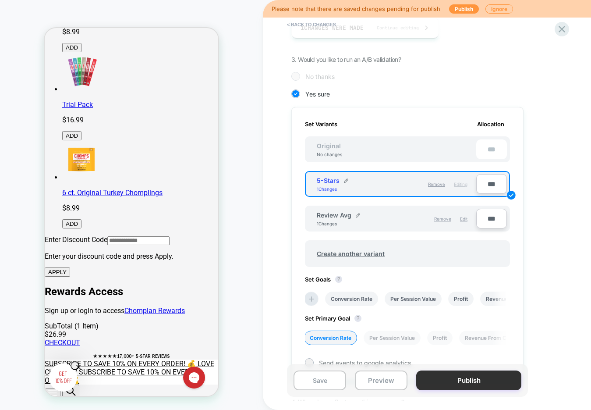
click at [442, 380] on button "Publish" at bounding box center [468, 380] width 105 height 20
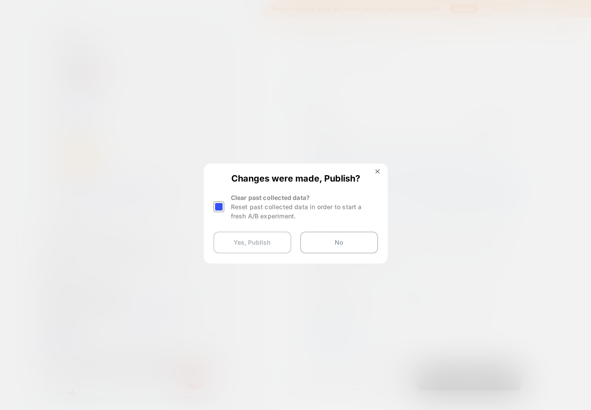
click at [254, 243] on button "Yes, Publish" at bounding box center [252, 242] width 78 height 22
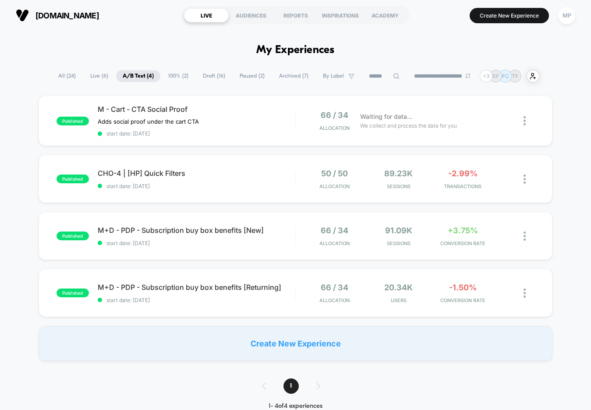
click at [218, 75] on span "Draft ( 16 )" at bounding box center [214, 76] width 36 height 12
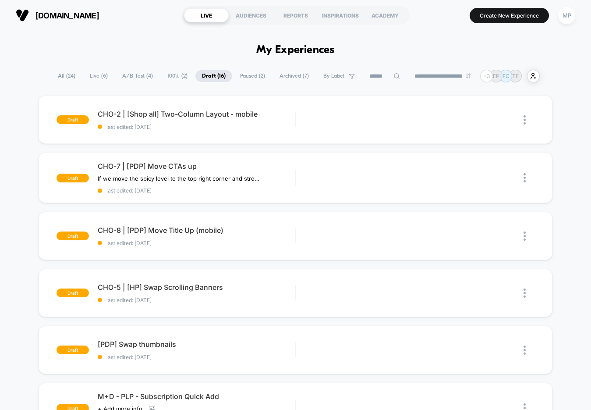
click at [59, 77] on span "All ( 24 )" at bounding box center [66, 76] width 31 height 12
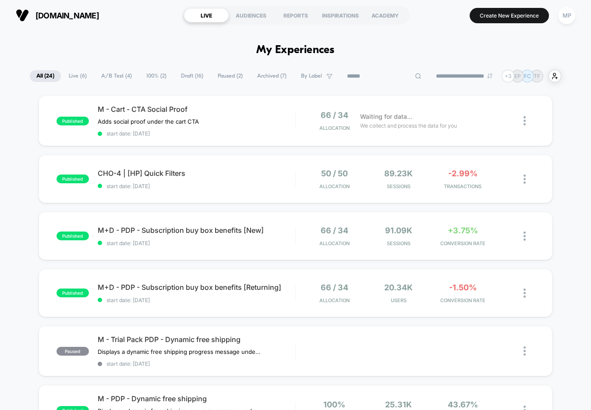
click at [372, 76] on input at bounding box center [385, 76] width 88 height 11
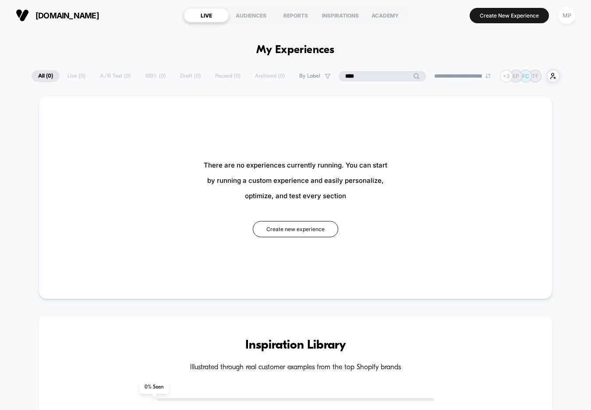
type input "****"
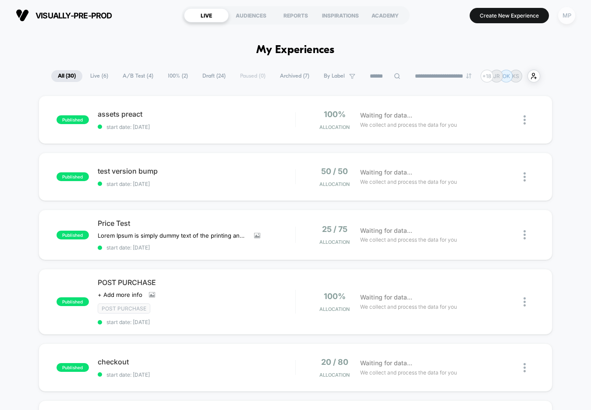
click at [569, 14] on div "MP" at bounding box center [566, 15] width 17 height 17
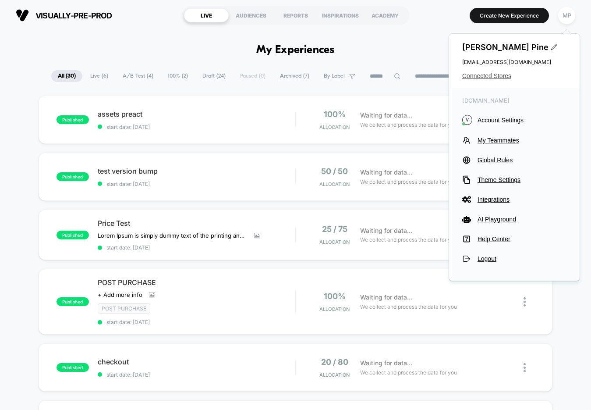
click at [505, 78] on span "Connected Stores" at bounding box center [514, 75] width 104 height 7
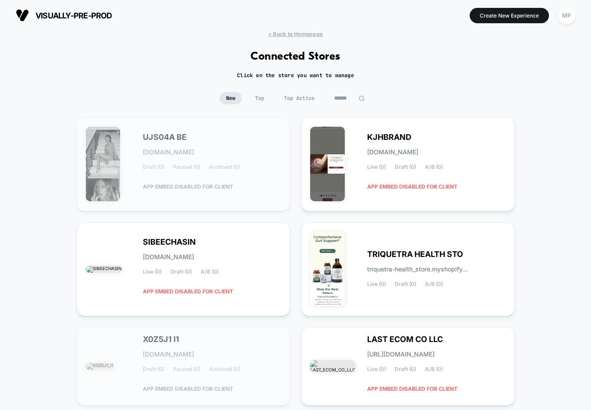
click at [345, 97] on input at bounding box center [350, 98] width 44 height 12
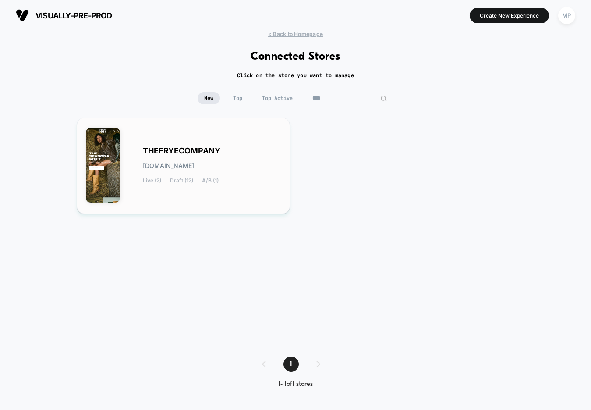
type input "****"
click at [193, 148] on span "THEFRYECOMPANY" at bounding box center [182, 151] width 78 height 6
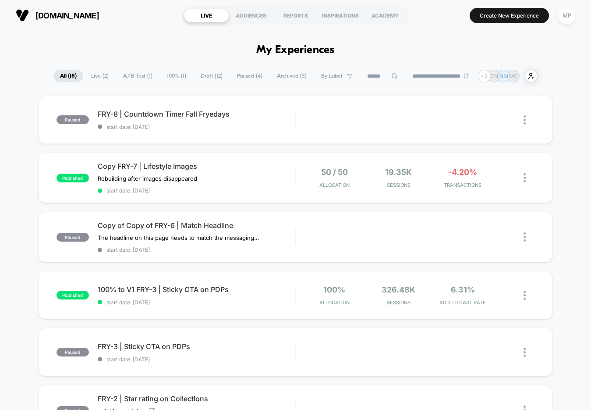
click at [365, 71] on input at bounding box center [383, 76] width 44 height 11
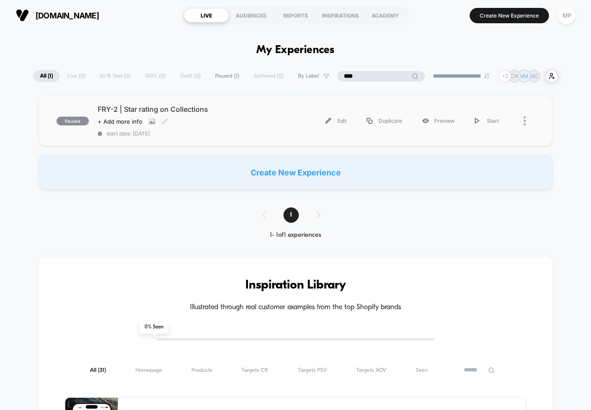
type input "****"
click at [216, 131] on span "start date: [DATE]" at bounding box center [197, 133] width 198 height 7
